Goal: Information Seeking & Learning: Check status

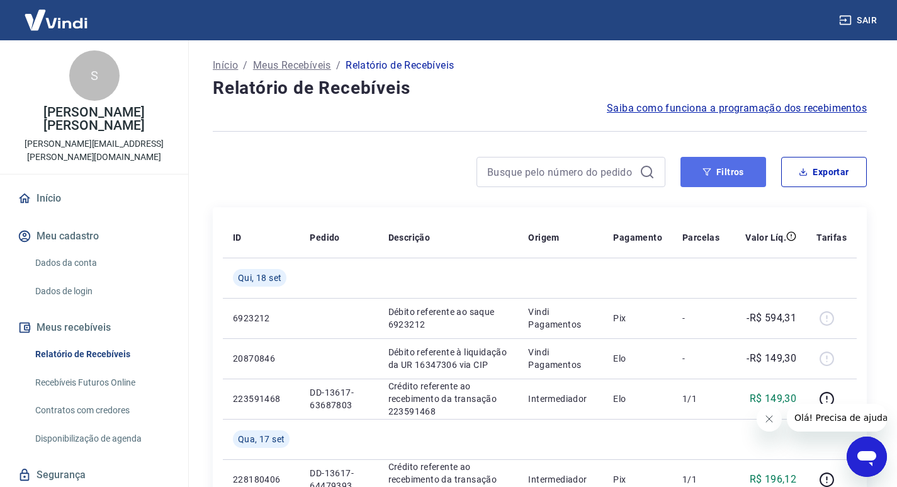
click at [687, 178] on button "Filtros" at bounding box center [723, 172] width 86 height 30
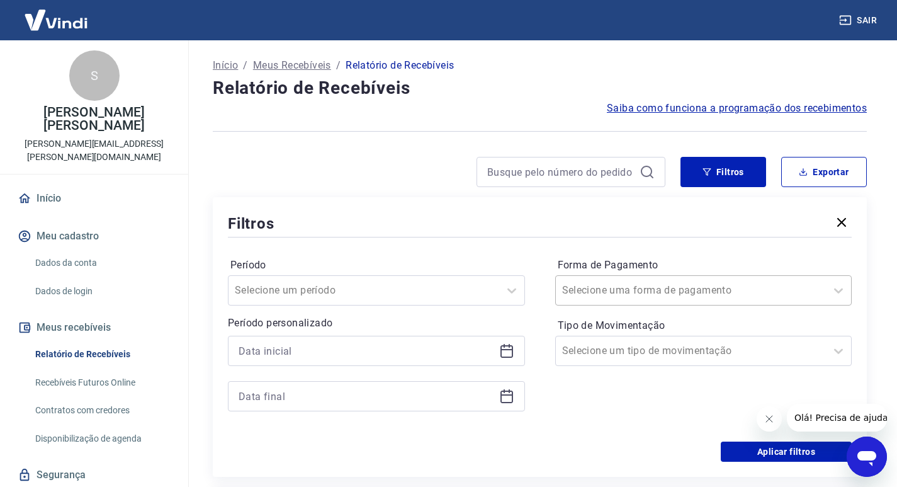
click at [579, 287] on input "Forma de Pagamento" at bounding box center [625, 290] width 127 height 15
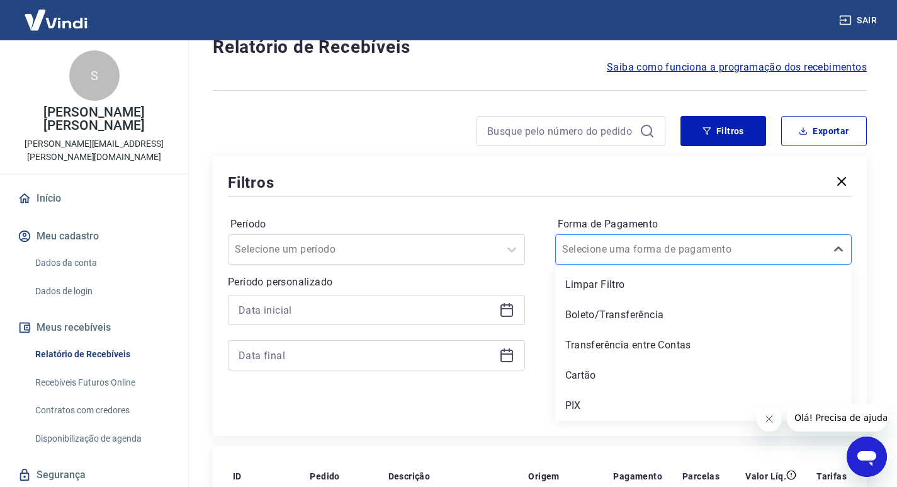
scroll to position [63, 0]
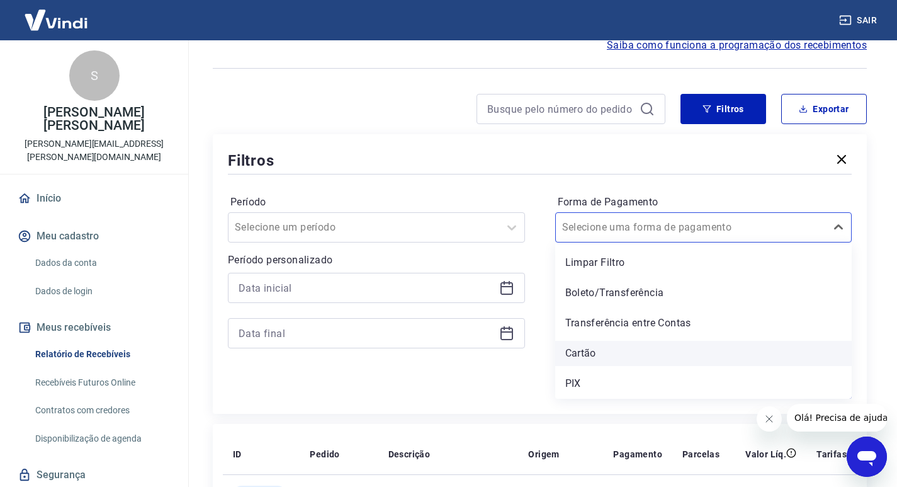
click at [591, 344] on div "Cartão" at bounding box center [703, 353] width 297 height 25
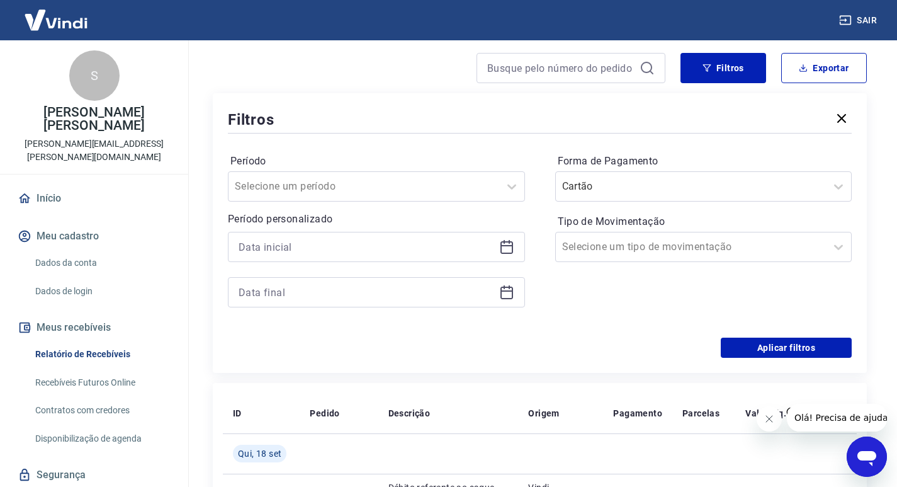
scroll to position [126, 0]
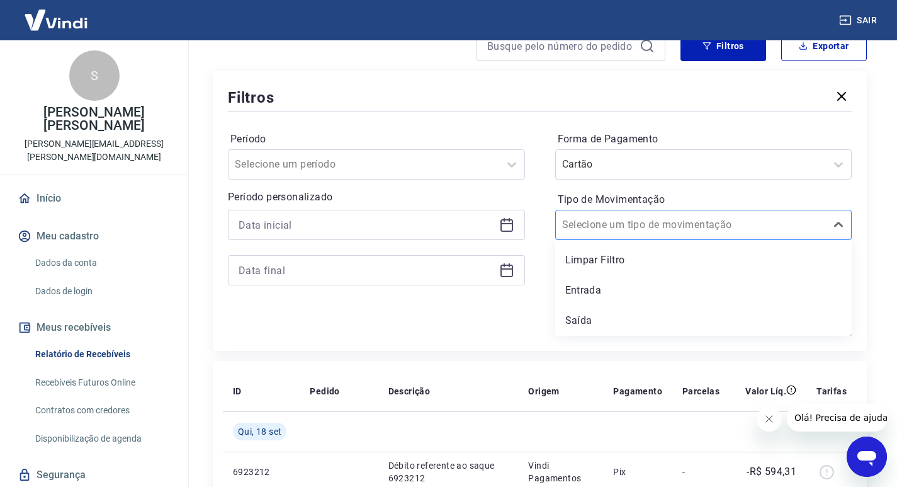
click at [561, 223] on div "Selecione um tipo de movimentação" at bounding box center [691, 224] width 271 height 23
click at [573, 317] on div "Saída" at bounding box center [703, 320] width 297 height 25
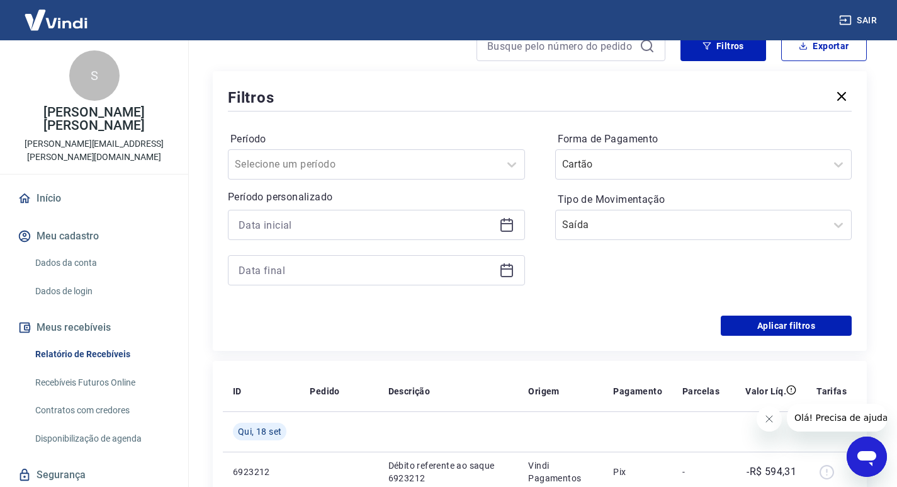
scroll to position [189, 0]
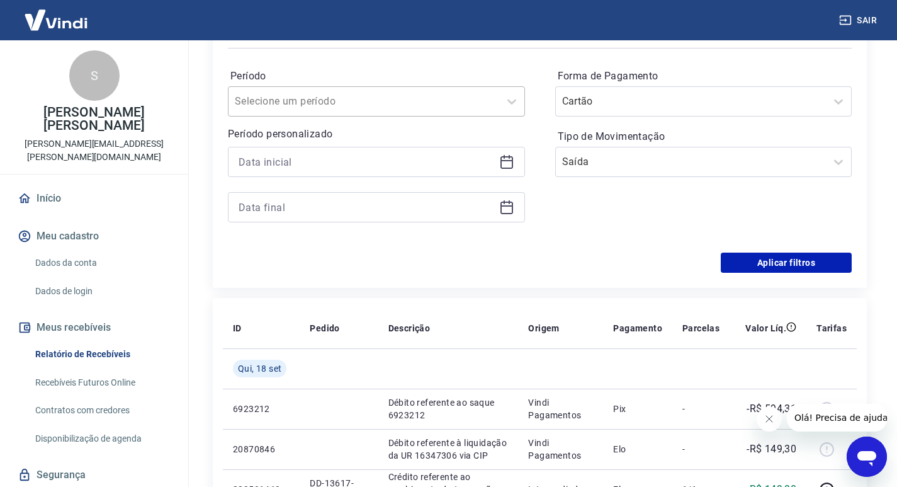
click at [310, 101] on input "Período" at bounding box center [298, 101] width 127 height 15
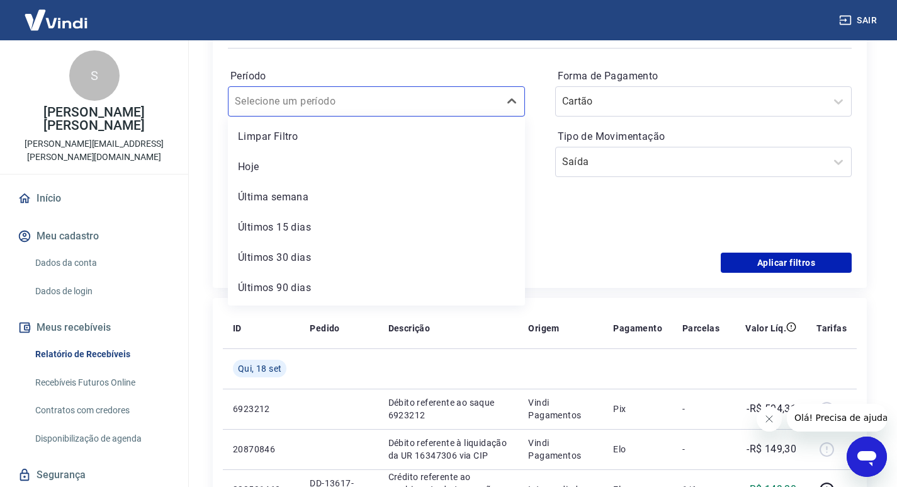
click at [297, 74] on label "Período" at bounding box center [376, 76] width 292 height 15
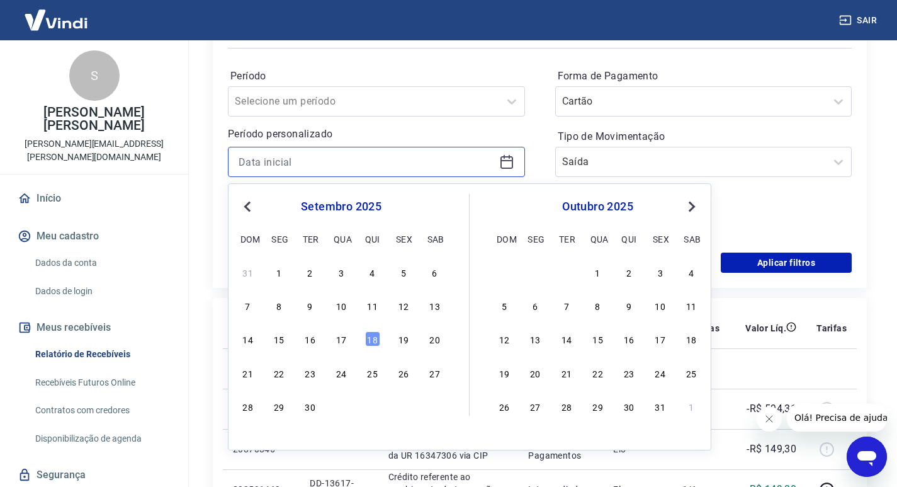
click at [296, 156] on input at bounding box center [367, 161] width 256 height 19
click at [273, 271] on div "1" at bounding box center [278, 271] width 15 height 15
type input "[DATE]"
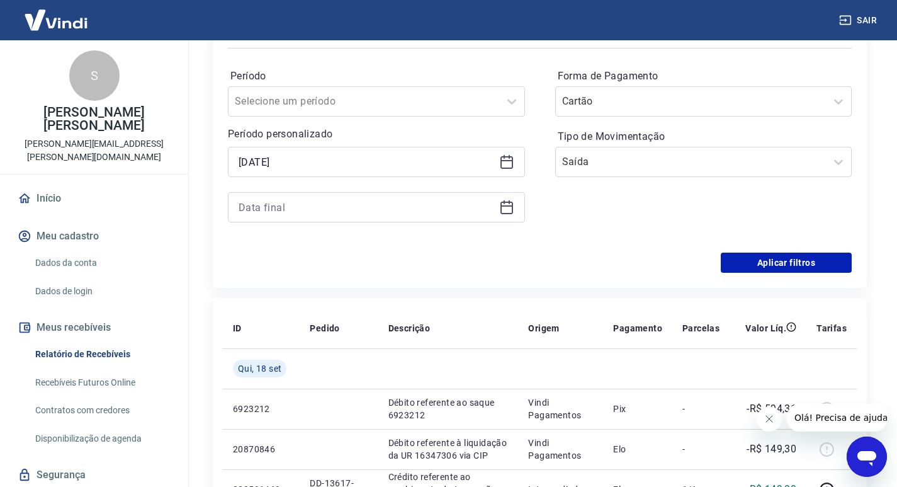
click at [504, 210] on icon at bounding box center [506, 207] width 15 height 15
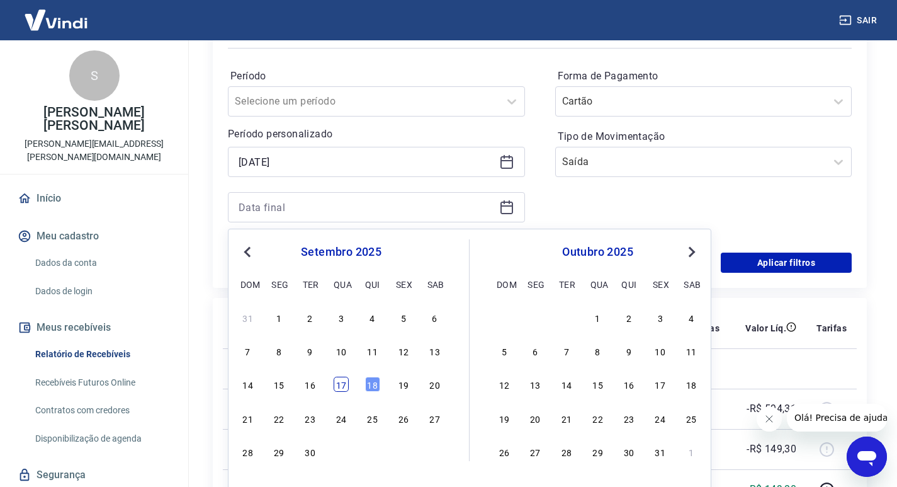
click at [342, 388] on div "17" at bounding box center [341, 383] width 15 height 15
type input "[DATE]"
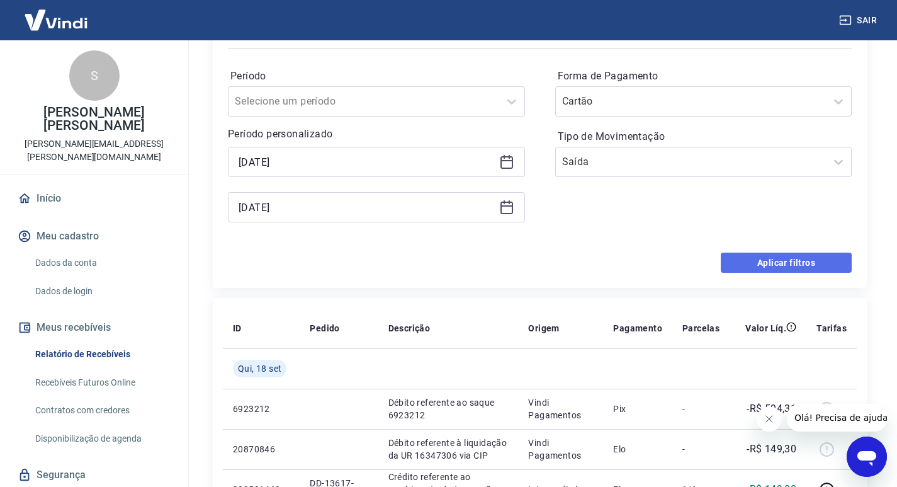
click at [769, 271] on button "Aplicar filtros" at bounding box center [786, 262] width 131 height 20
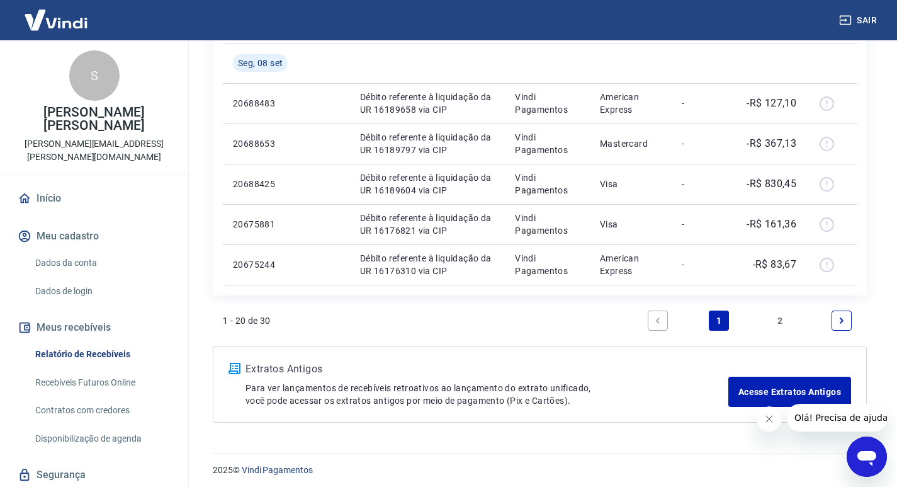
scroll to position [1066, 0]
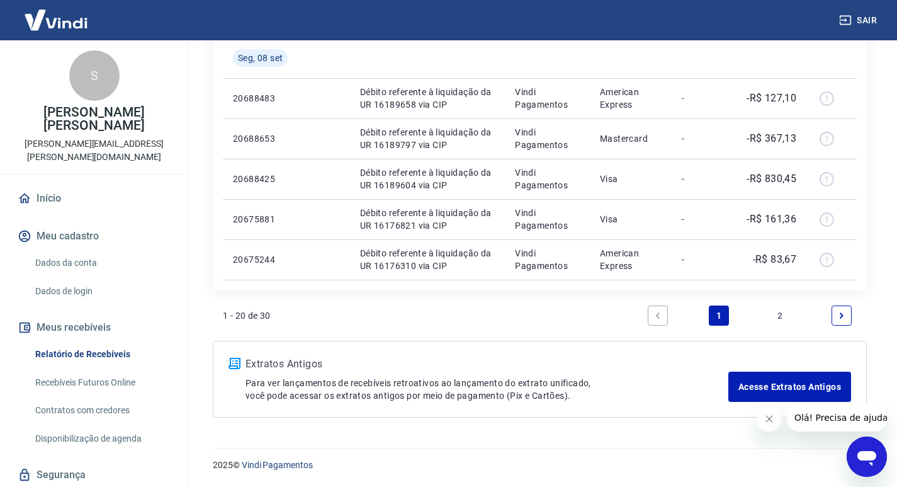
click at [776, 317] on link "2" at bounding box center [780, 315] width 20 height 20
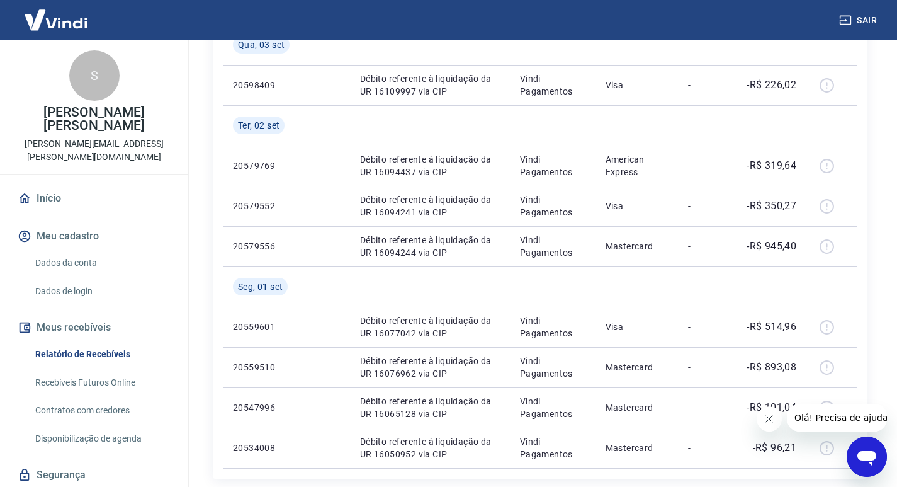
scroll to position [393, 0]
